Goal: Task Accomplishment & Management: Use online tool/utility

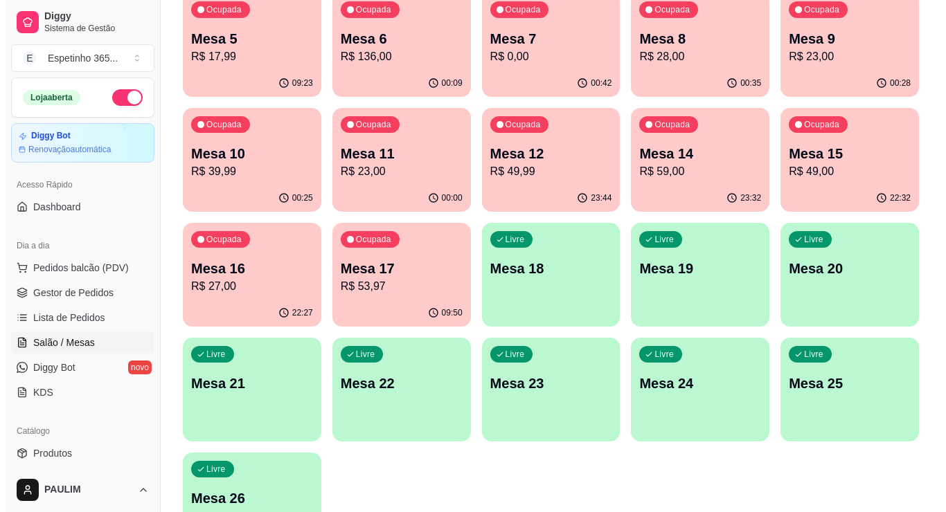
scroll to position [277, 0]
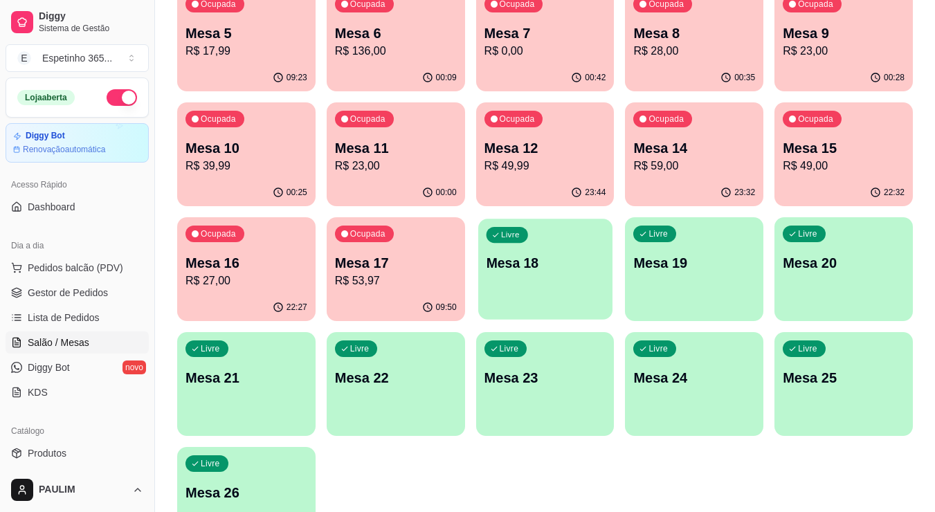
click at [489, 255] on p "Mesa 18" at bounding box center [545, 263] width 118 height 19
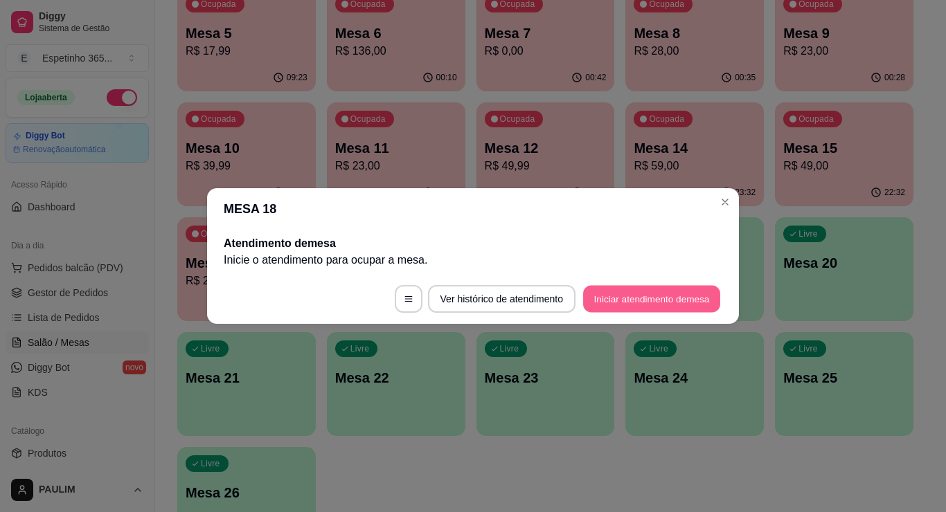
click at [596, 289] on button "Iniciar atendimento de mesa" at bounding box center [651, 299] width 137 height 27
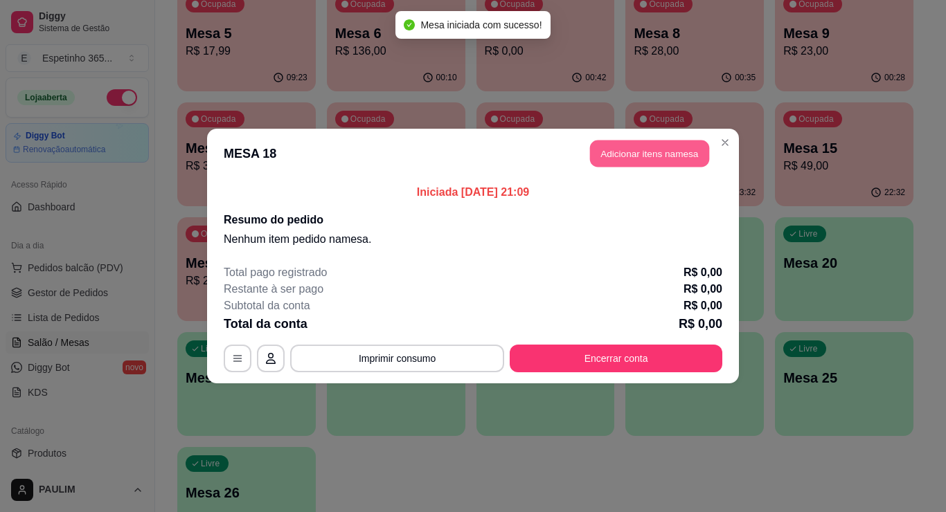
click at [633, 159] on button "Adicionar itens na mesa" at bounding box center [649, 154] width 119 height 27
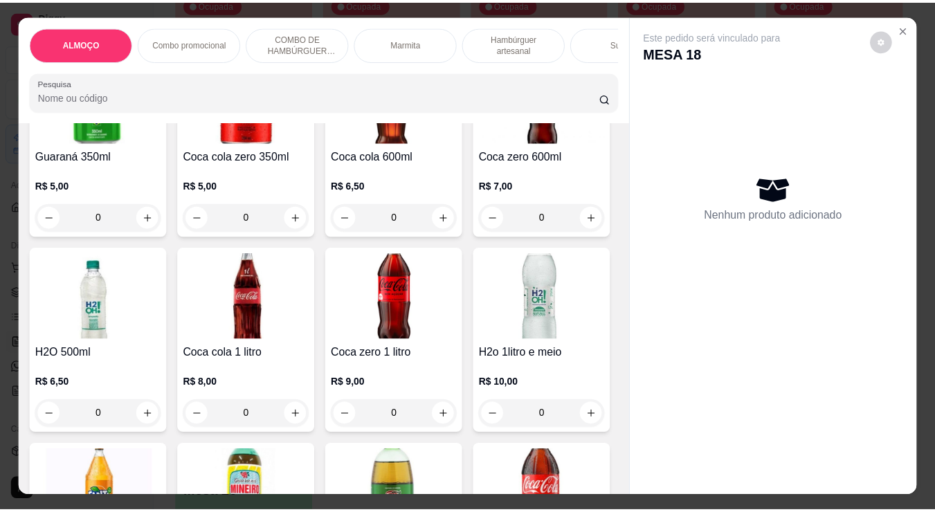
scroll to position [4223, 0]
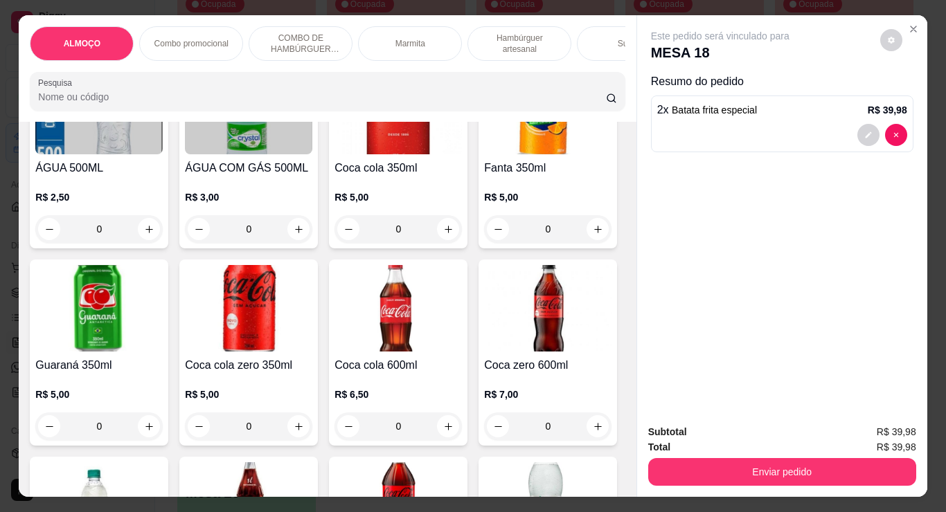
type input "1"
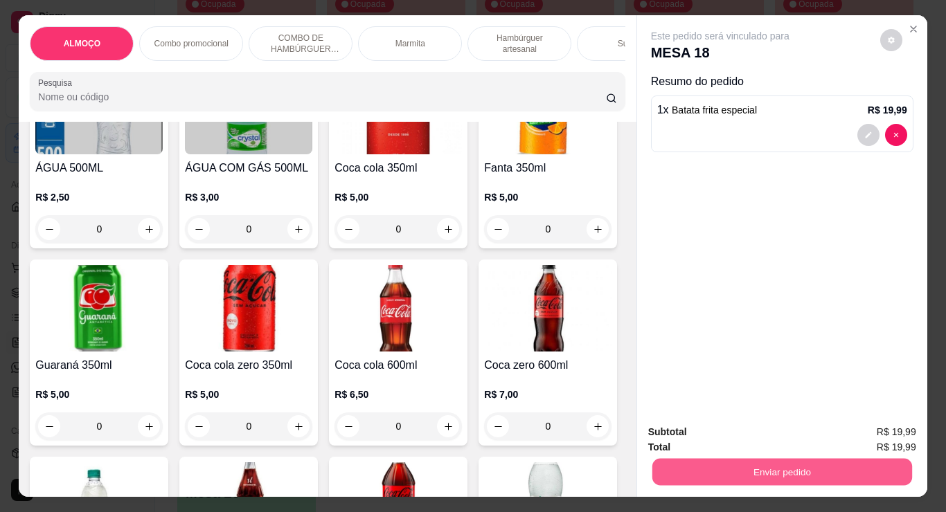
click at [669, 458] on button "Enviar pedido" at bounding box center [781, 471] width 260 height 27
click at [696, 464] on button "Enviar pedido" at bounding box center [782, 472] width 268 height 28
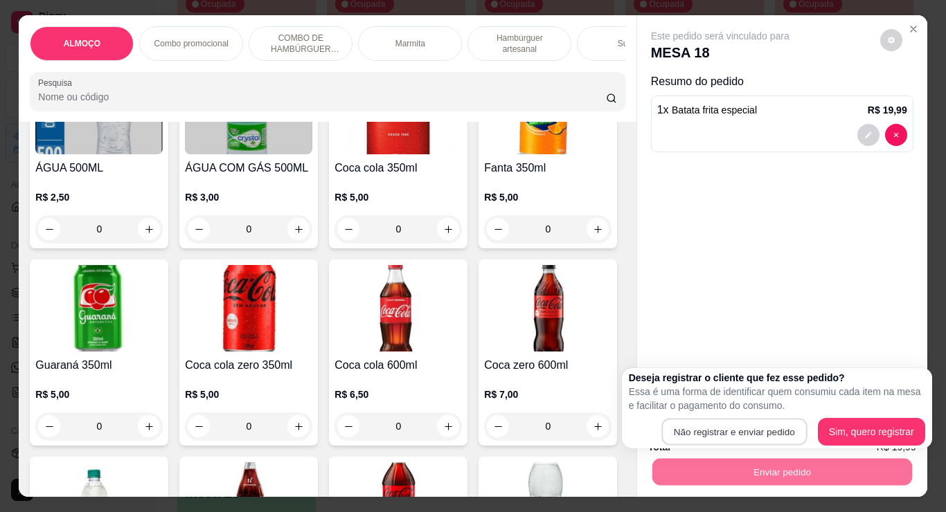
click at [720, 419] on button "Não registrar e enviar pedido" at bounding box center [733, 432] width 145 height 27
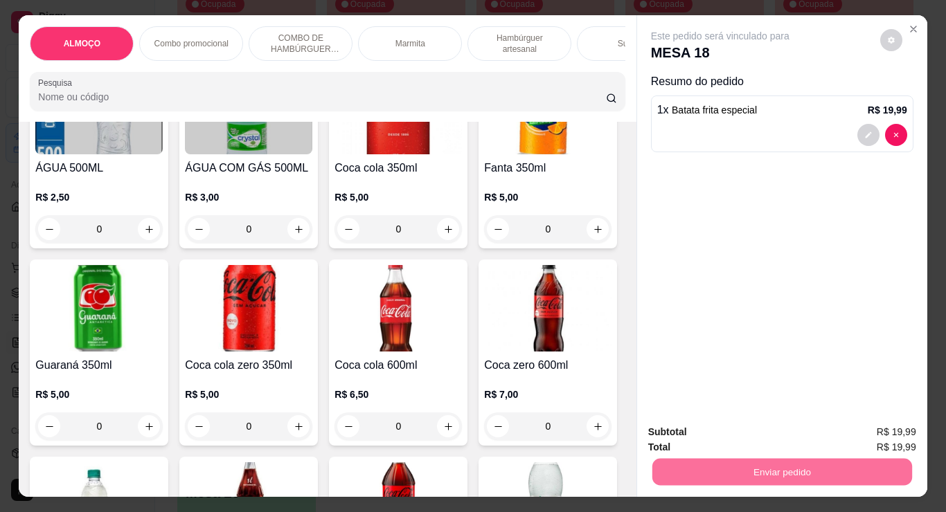
click at [720, 423] on button "Não registrar e enviar pedido" at bounding box center [736, 433] width 140 height 26
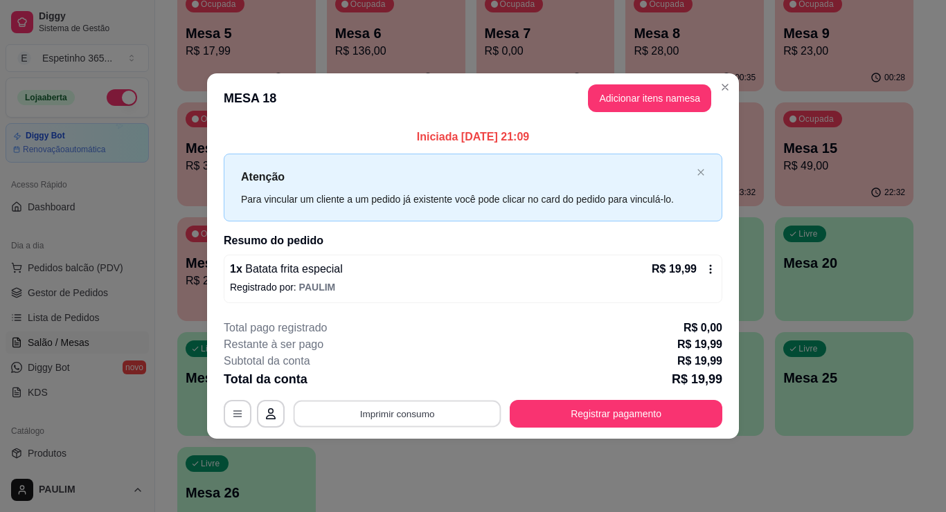
click at [341, 408] on button "Imprimir consumo" at bounding box center [398, 413] width 208 height 27
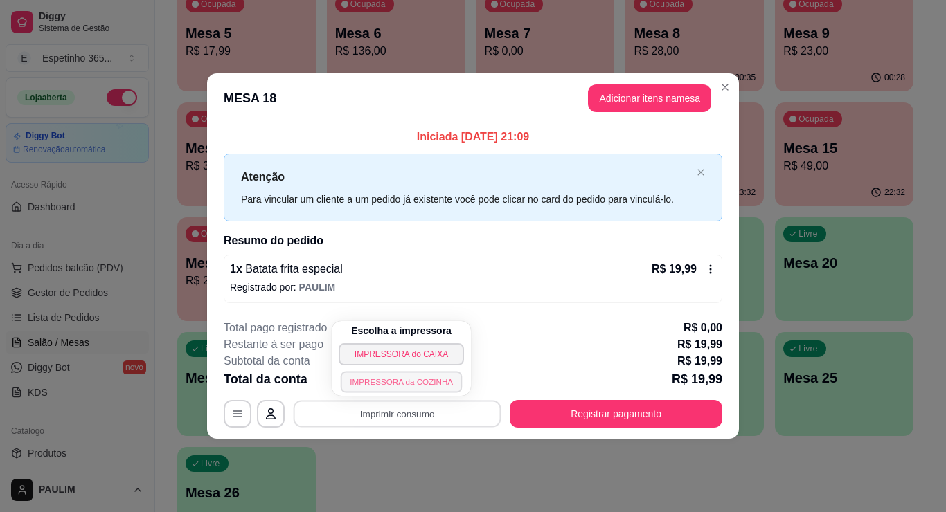
click at [372, 375] on button "IMPRESSORA da COZINHA" at bounding box center [402, 381] width 122 height 21
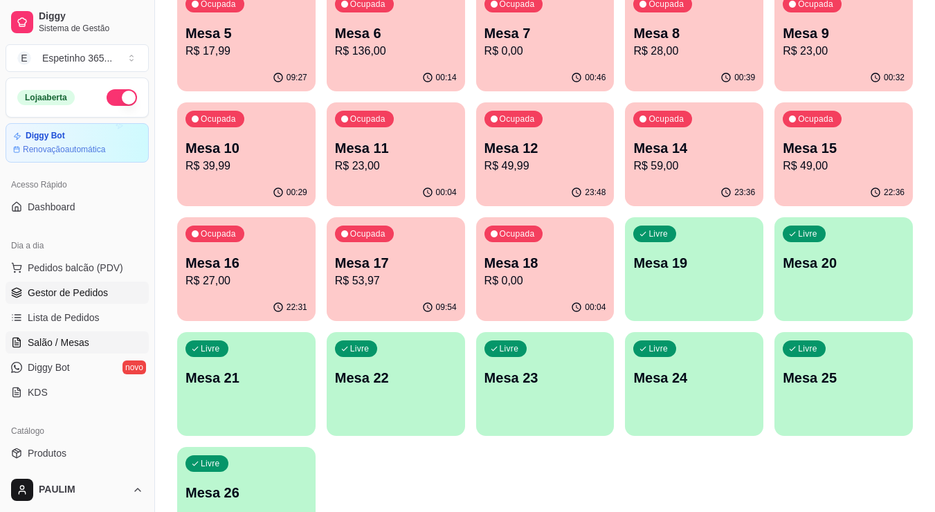
click at [64, 297] on span "Gestor de Pedidos" at bounding box center [68, 293] width 80 height 14
click at [66, 294] on span "Gestor de Pedidos" at bounding box center [68, 293] width 80 height 14
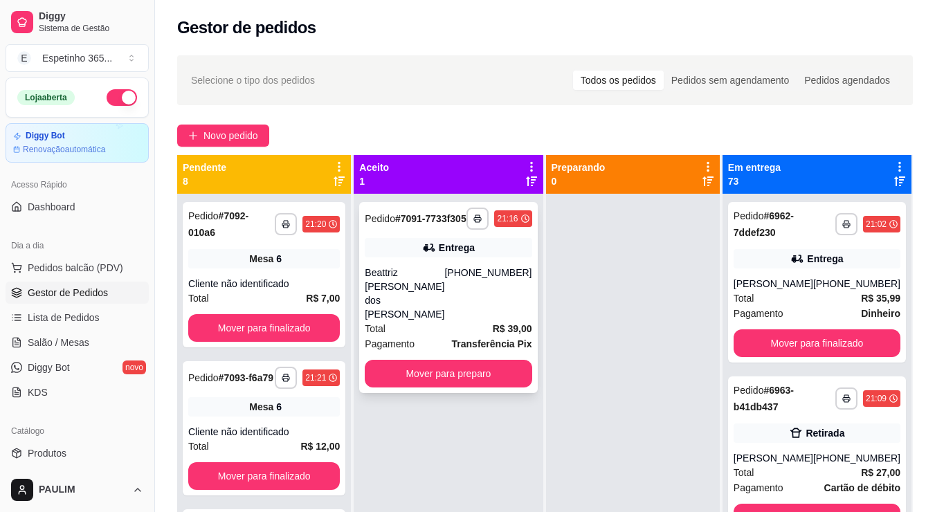
click at [485, 363] on button "Mover para preparo" at bounding box center [448, 374] width 167 height 28
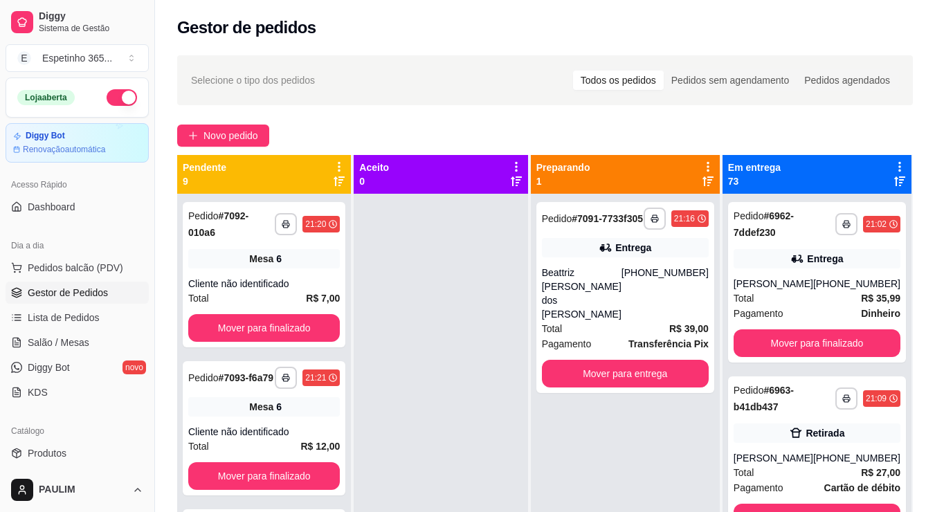
click at [66, 330] on ul "Pedidos balcão (PDV) Gestor de Pedidos Lista de Pedidos Salão / Mesas Diggy Bot…" at bounding box center [77, 330] width 143 height 147
click at [62, 345] on span "Salão / Mesas" at bounding box center [59, 343] width 62 height 14
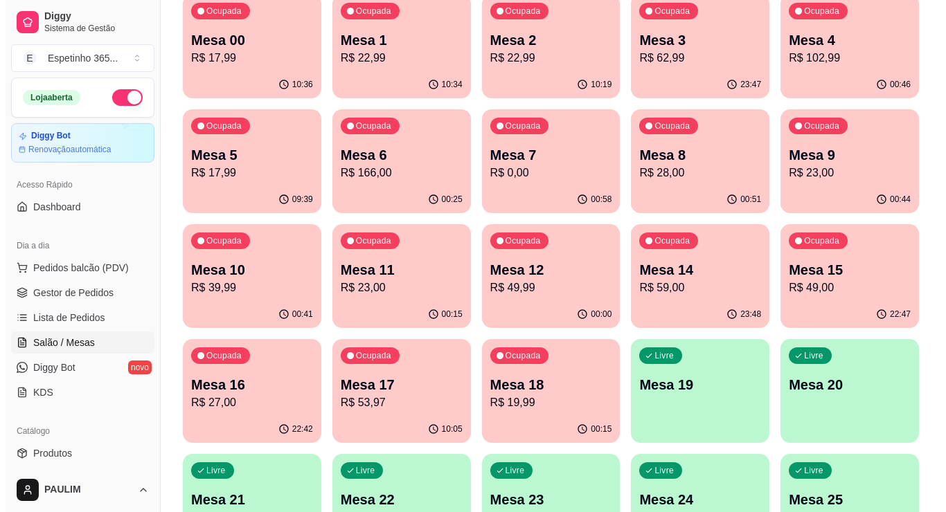
scroll to position [178, 0]
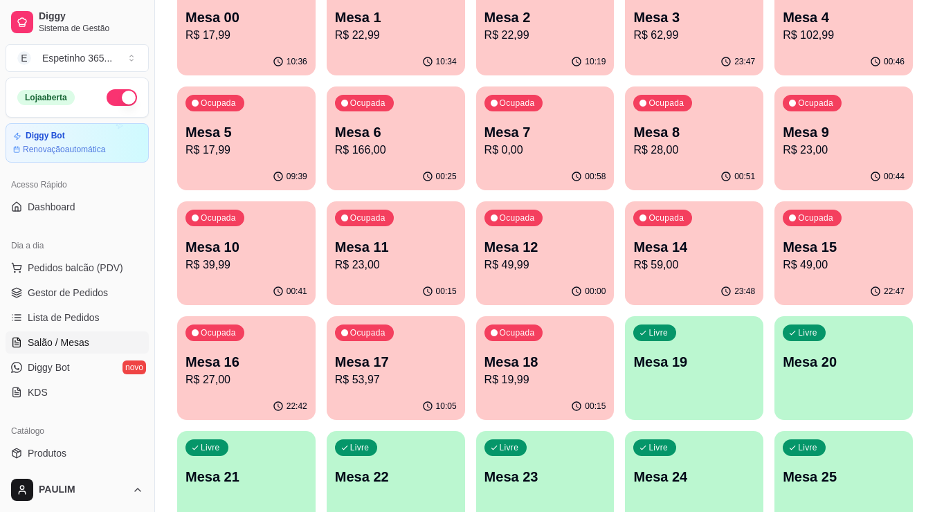
click at [663, 378] on div "Livre Mesa 19" at bounding box center [694, 359] width 138 height 87
click at [656, 357] on p "Mesa 19" at bounding box center [694, 361] width 122 height 19
click at [664, 355] on p "Mesa 19" at bounding box center [694, 361] width 122 height 19
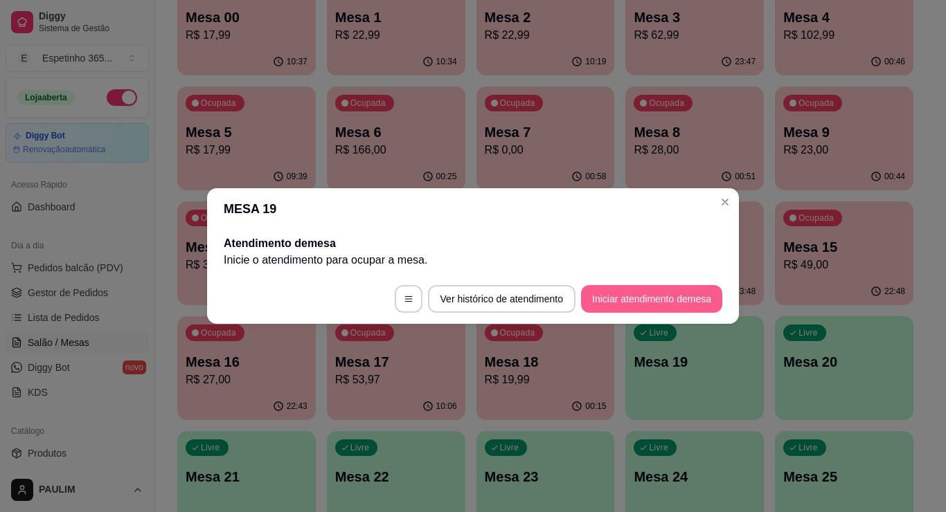
click at [631, 297] on button "Iniciar atendimento de mesa" at bounding box center [651, 299] width 141 height 28
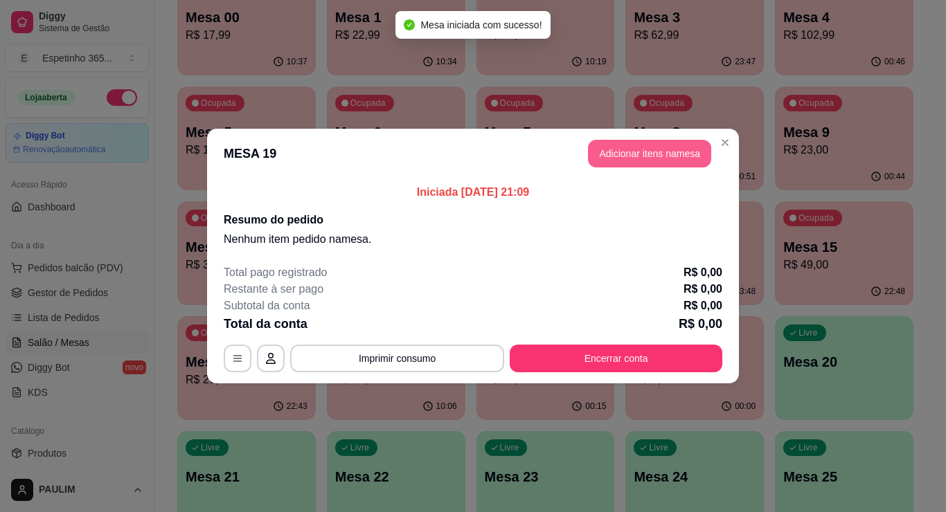
click at [642, 152] on button "Adicionar itens na mesa" at bounding box center [649, 154] width 123 height 28
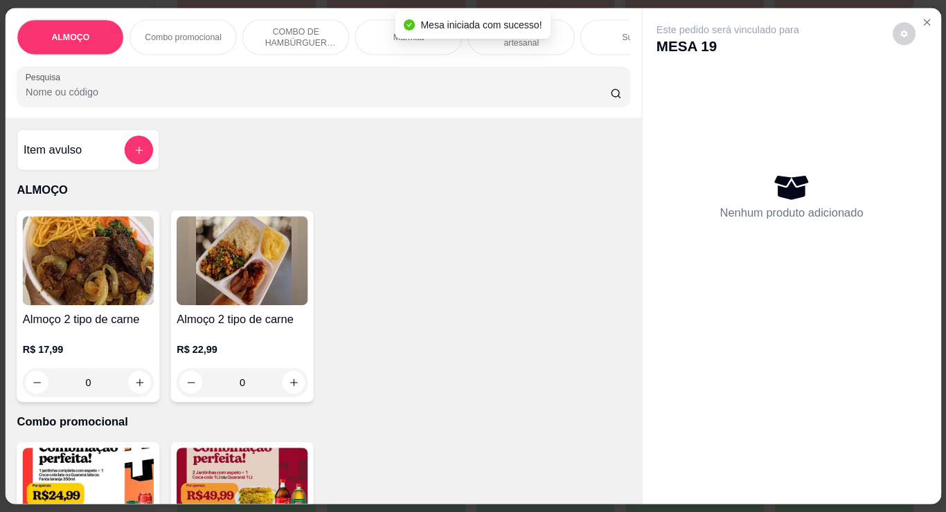
drag, startPoint x: 642, startPoint y: 152, endPoint x: 649, endPoint y: 153, distance: 7.7
click at [656, 150] on div "Nenhum produto adicionado" at bounding box center [791, 197] width 270 height 280
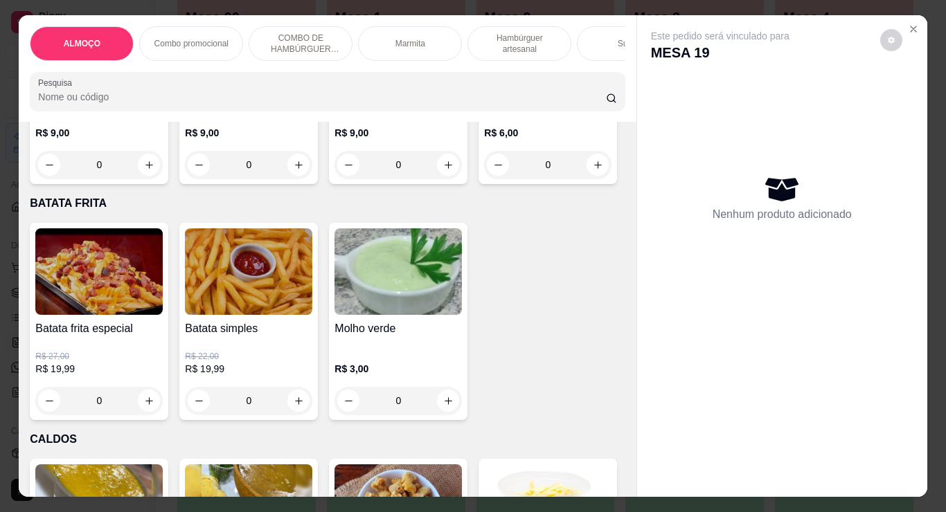
scroll to position [3392, 0]
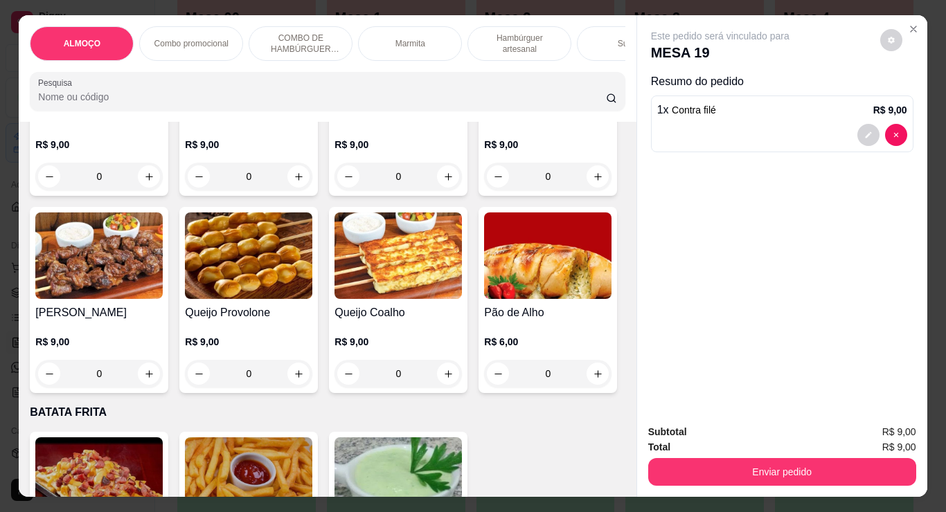
type input "2"
type input "1"
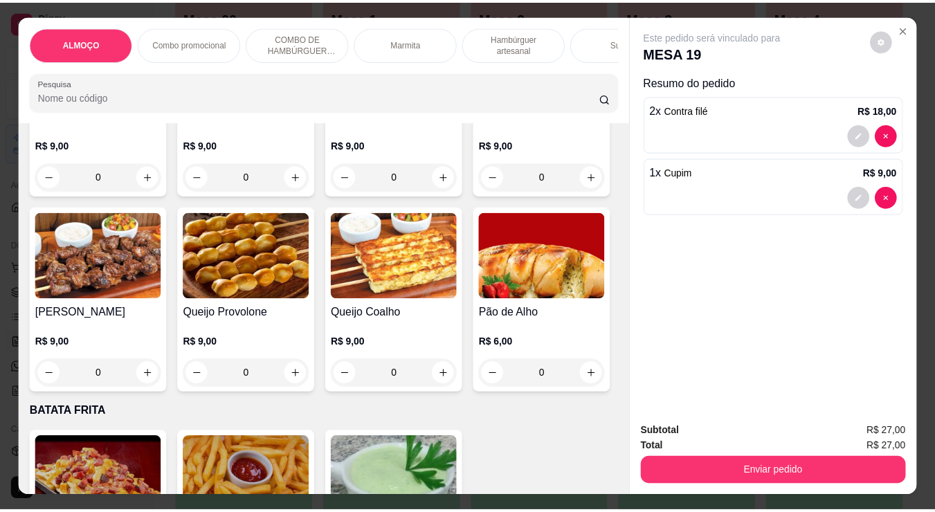
scroll to position [34, 0]
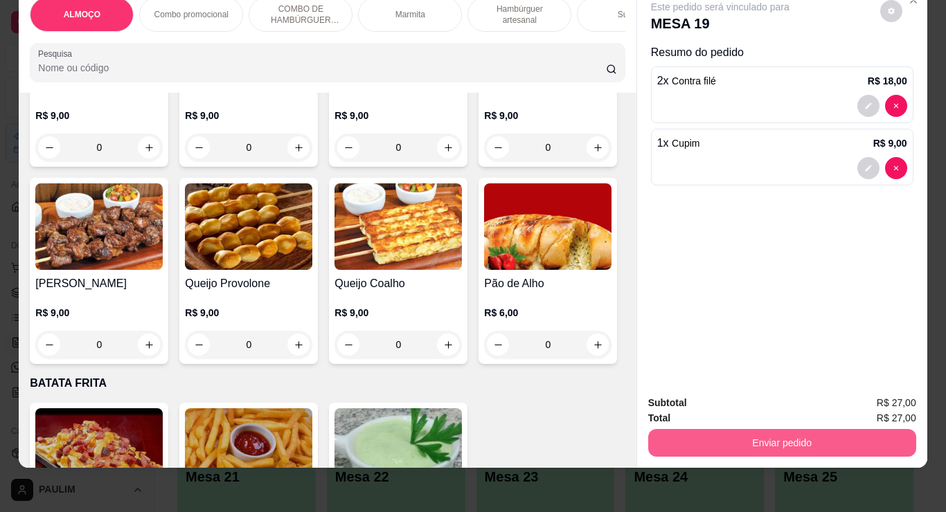
click at [846, 429] on button "Enviar pedido" at bounding box center [782, 443] width 268 height 28
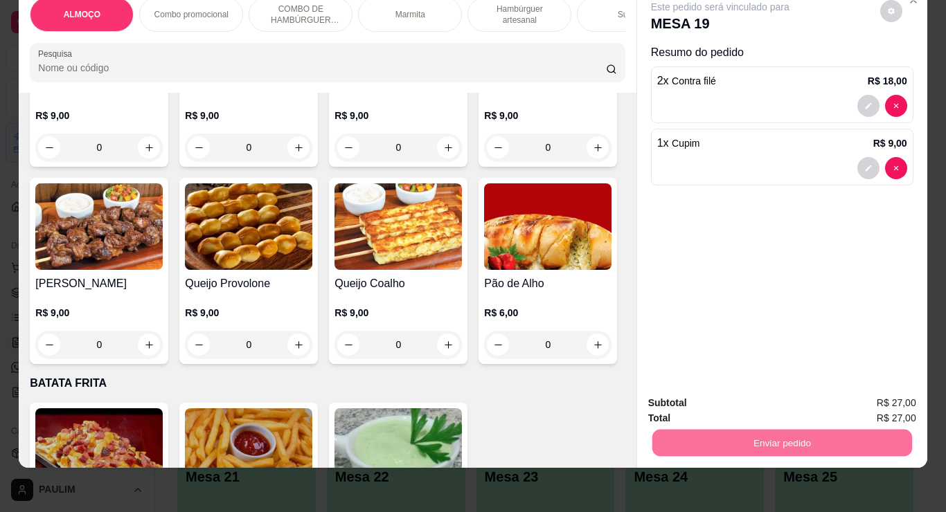
click at [778, 399] on button "Não registrar e enviar pedido" at bounding box center [736, 399] width 140 height 26
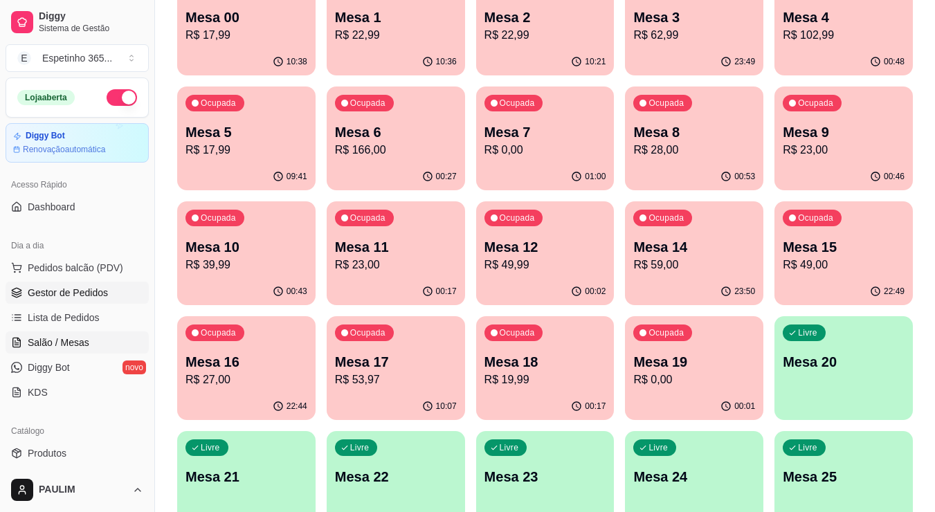
click at [84, 297] on span "Gestor de Pedidos" at bounding box center [68, 293] width 80 height 14
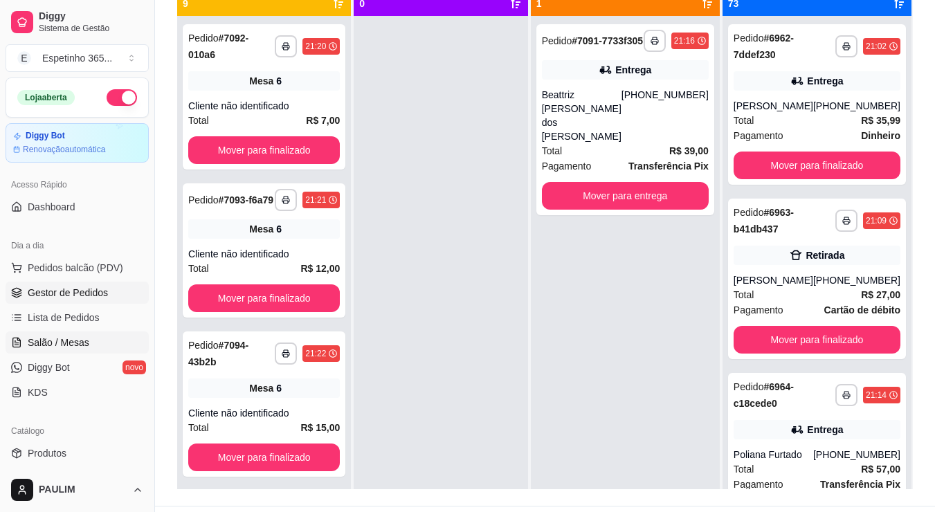
click at [74, 37] on link "Diggy Sistema de Gestão" at bounding box center [77, 22] width 143 height 33
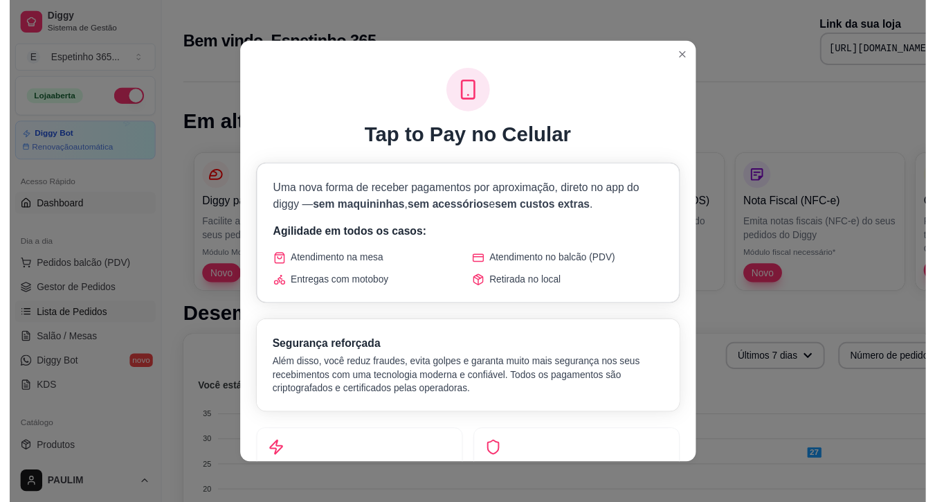
scroll to position [730, 0]
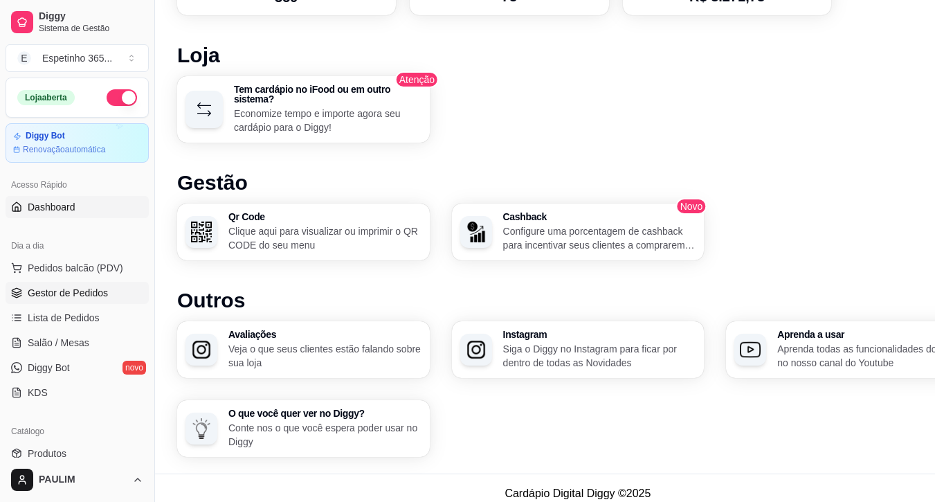
click at [64, 292] on span "Gestor de Pedidos" at bounding box center [68, 293] width 80 height 14
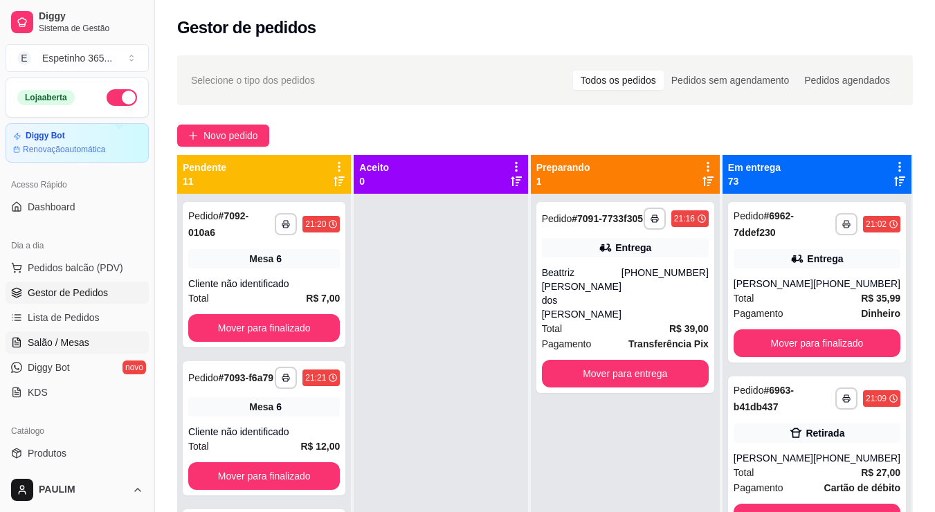
click at [41, 341] on span "Salão / Mesas" at bounding box center [59, 343] width 62 height 14
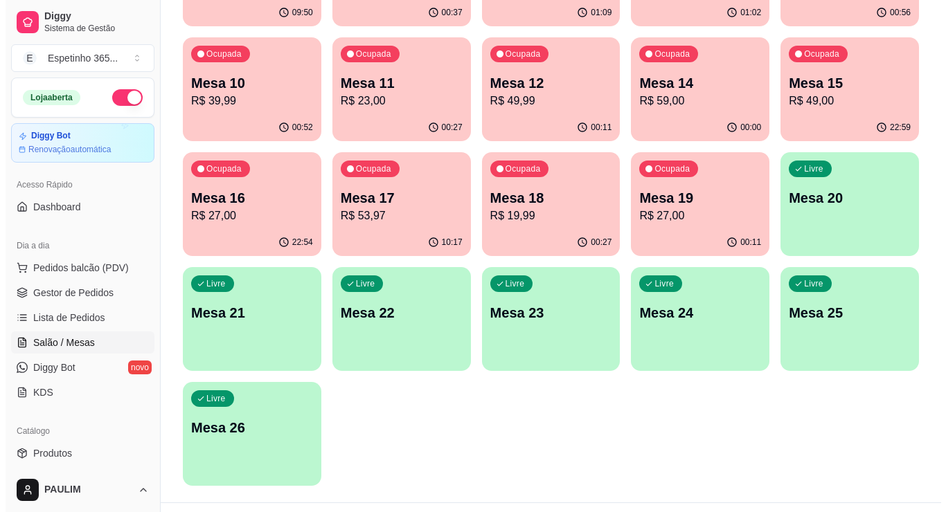
scroll to position [346, 0]
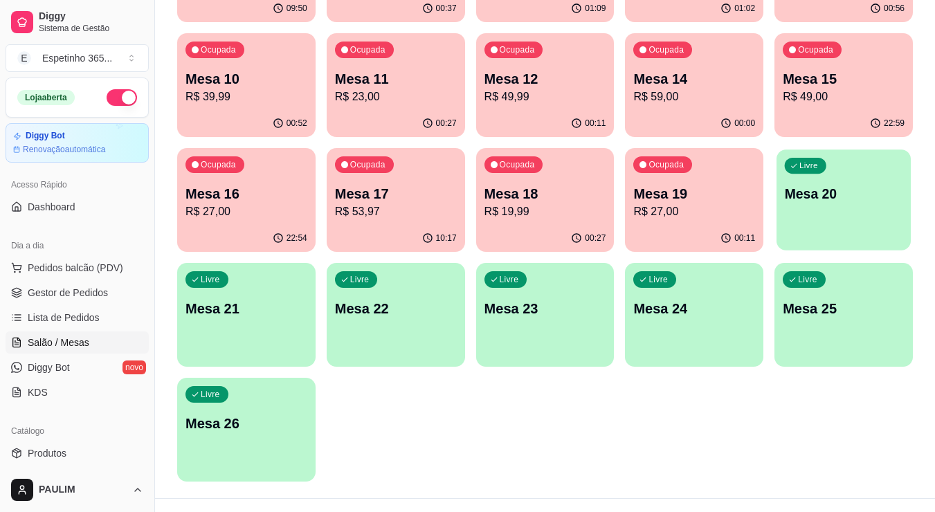
click at [808, 190] on p "Mesa 20" at bounding box center [844, 194] width 118 height 19
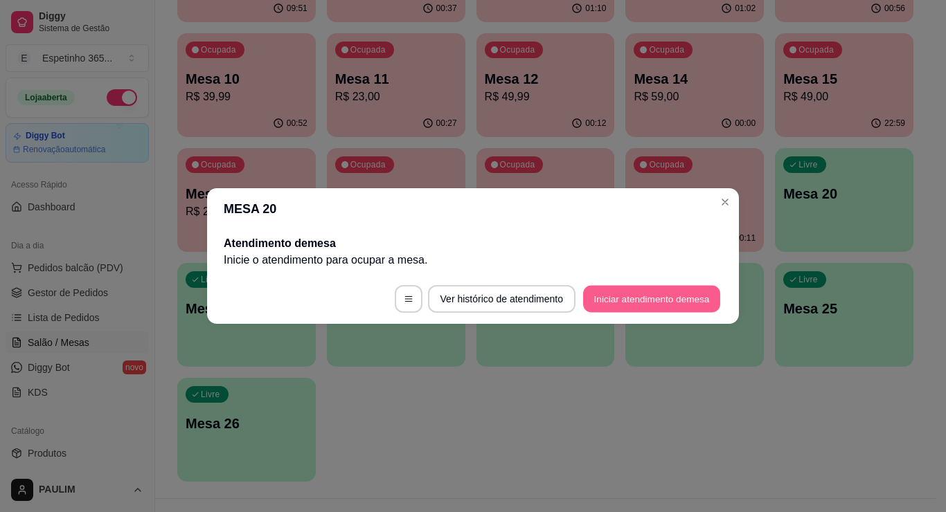
click at [659, 291] on button "Iniciar atendimento de mesa" at bounding box center [651, 299] width 137 height 27
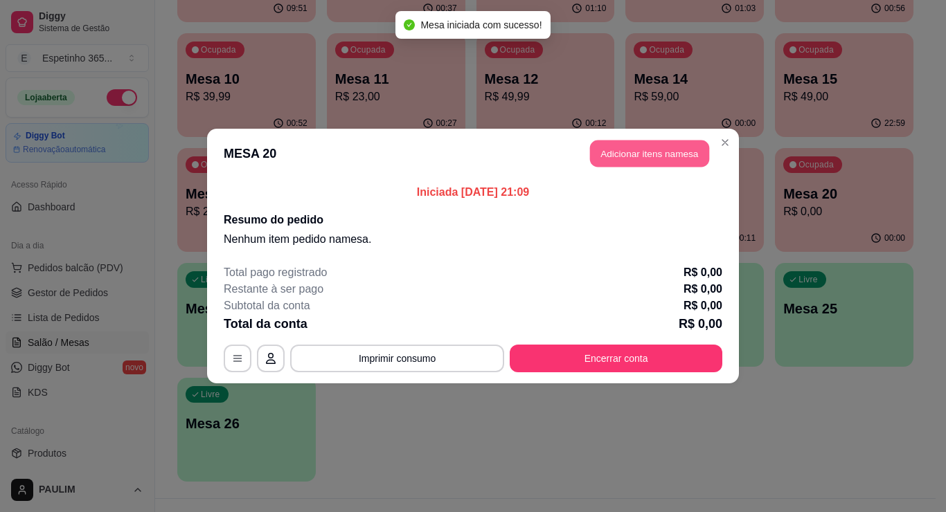
click at [654, 154] on button "Adicionar itens na mesa" at bounding box center [649, 154] width 119 height 27
click at [656, 154] on div "Nenhum produto adicionado" at bounding box center [791, 197] width 270 height 280
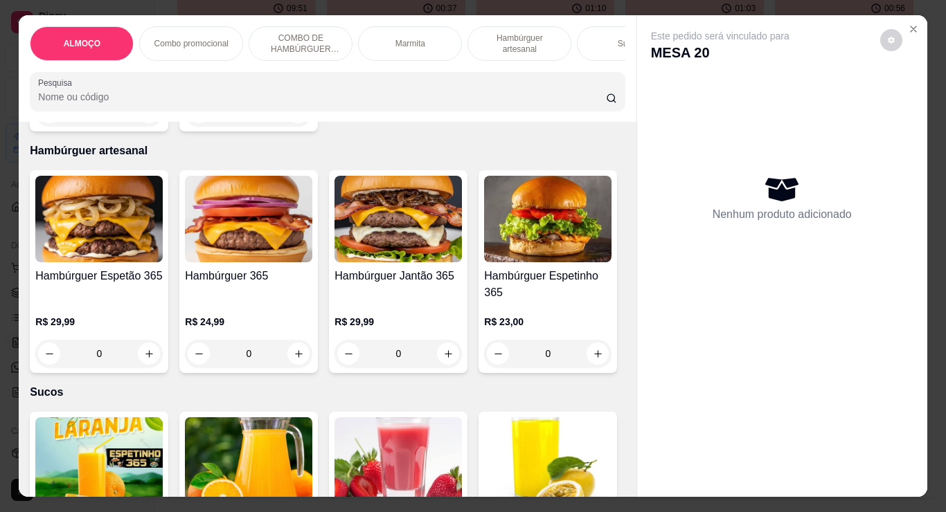
scroll to position [1108, 0]
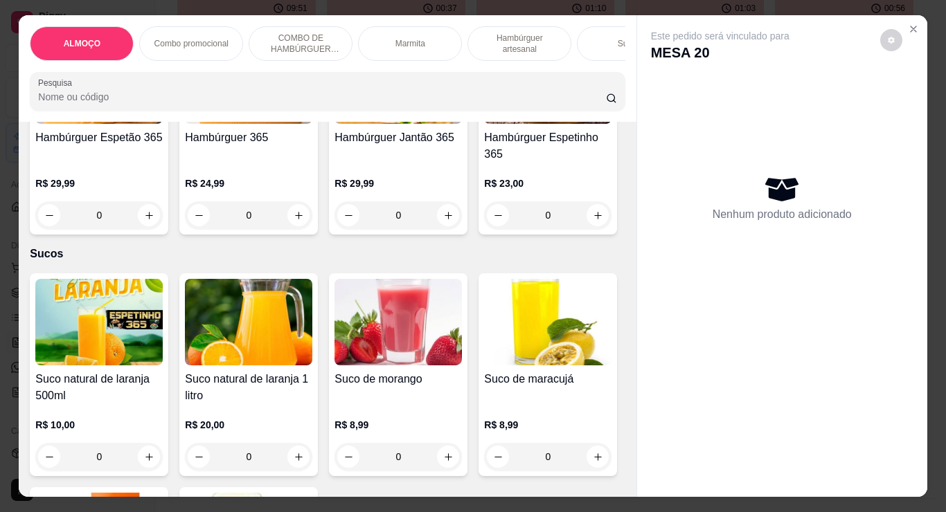
click at [118, 163] on div "R$ 29,99 0" at bounding box center [98, 196] width 127 height 66
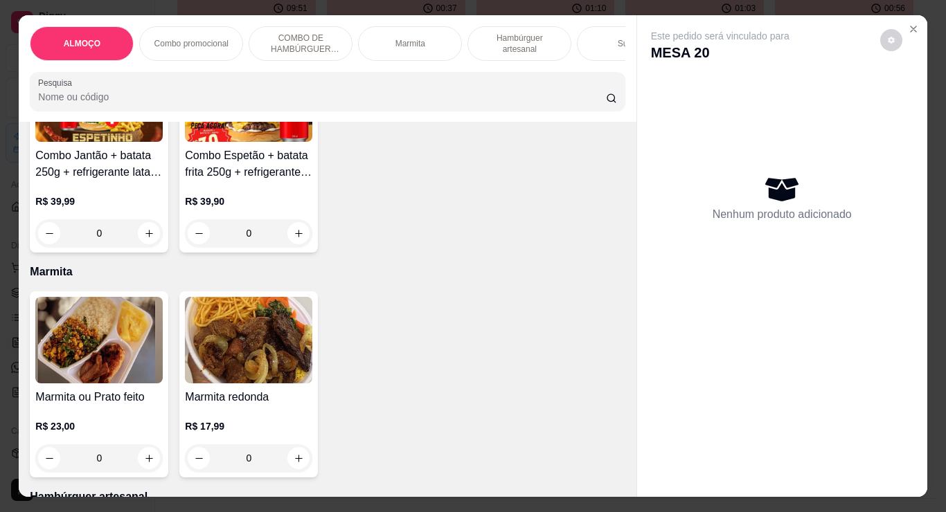
scroll to position [554, 0]
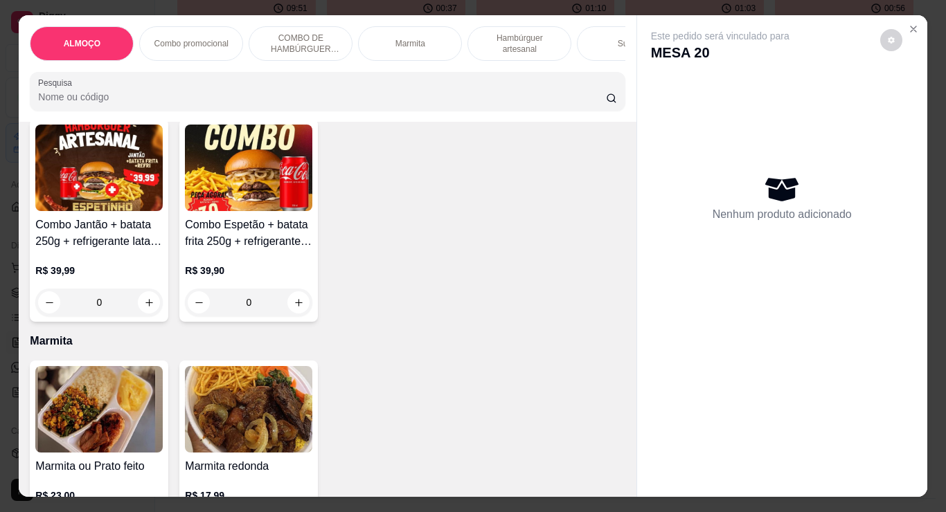
click at [80, 387] on img at bounding box center [98, 409] width 127 height 87
click at [659, 136] on div "Nenhum produto adicionado" at bounding box center [782, 197] width 262 height 271
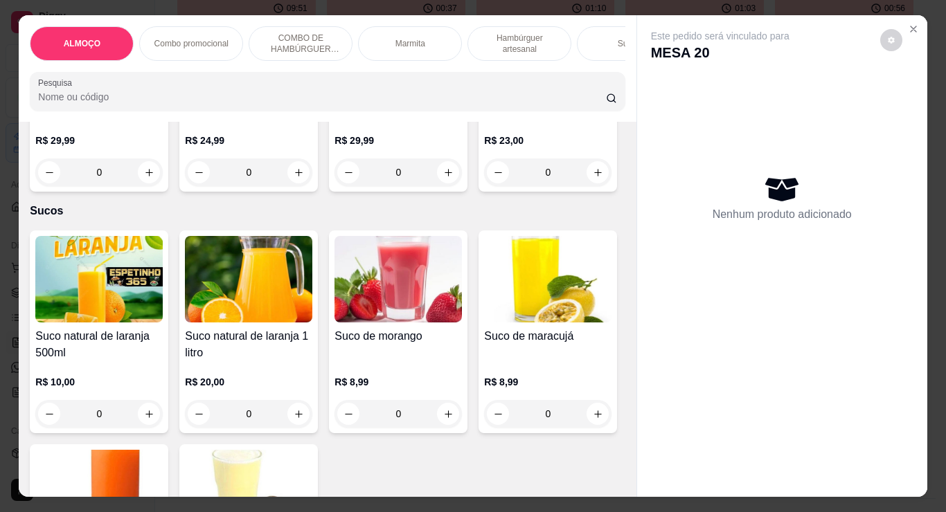
scroll to position [1108, 0]
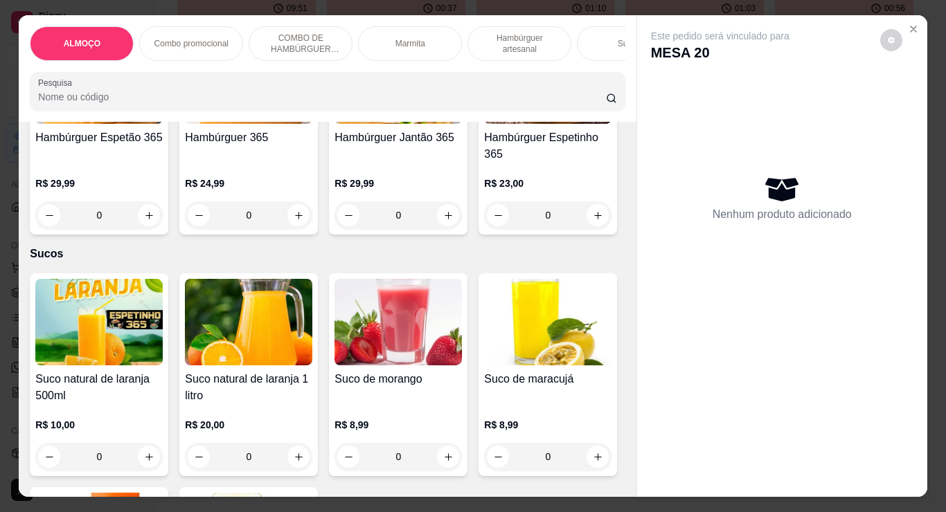
click at [559, 262] on p "Sucos" at bounding box center [327, 254] width 595 height 17
click at [876, 232] on div "Nenhum produto adicionado" at bounding box center [782, 197] width 262 height 271
